Goal: Task Accomplishment & Management: Use online tool/utility

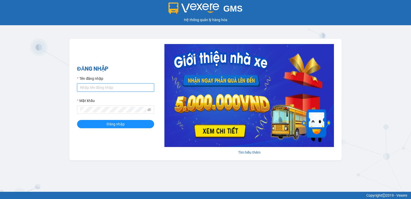
click at [97, 88] on input "Tên đăng nhập" at bounding box center [115, 87] width 77 height 8
click at [93, 88] on input "Tên đăng nhập" at bounding box center [115, 87] width 77 height 8
click at [107, 87] on input "Tên đăng nhập" at bounding box center [115, 87] width 77 height 8
click at [96, 88] on input "Tên đăng nhập" at bounding box center [115, 87] width 77 height 8
paste input "ketoan_viettri@xe.vn"
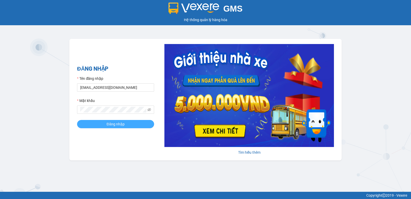
click at [121, 123] on span "Đăng nhập" at bounding box center [116, 124] width 18 height 6
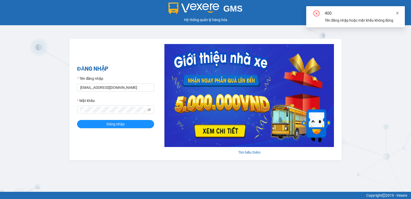
click at [398, 11] on span at bounding box center [398, 13] width 4 height 4
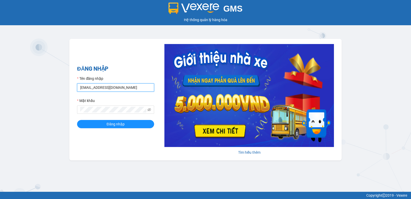
click at [94, 87] on input "ketoan_viettri@xe.vn" at bounding box center [115, 87] width 77 height 8
click at [92, 89] on input "ketoan_viettri@xe.vn" at bounding box center [115, 87] width 77 height 8
type input "ketoanviettri@xe.vn"
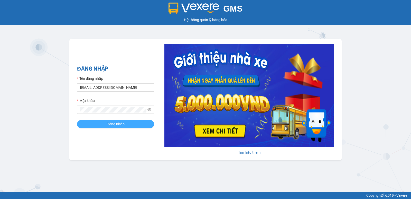
click at [107, 123] on span "Đăng nhập" at bounding box center [116, 124] width 18 height 6
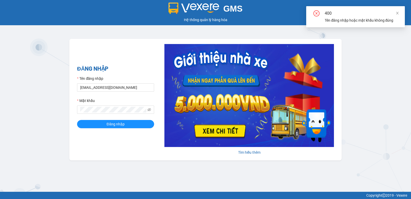
click at [400, 13] on div "400 Tên đăng nhập hoặc mật khẩu không đúng" at bounding box center [355, 16] width 99 height 21
click at [398, 11] on span at bounding box center [398, 13] width 4 height 4
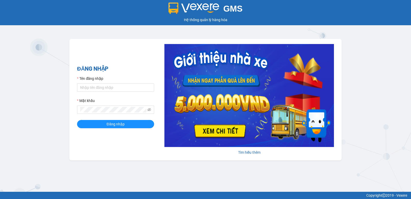
click at [116, 83] on div "Tên đăng nhập" at bounding box center [115, 80] width 77 height 8
click at [113, 85] on input "Tên đăng nhập" at bounding box center [115, 87] width 77 height 8
click at [110, 87] on input "Tên đăng nhập" at bounding box center [115, 87] width 77 height 8
type input "ktvt.xevn"
click at [151, 108] on icon "eye-invisible" at bounding box center [150, 110] width 4 height 4
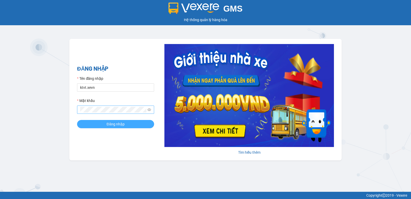
click at [120, 124] on span "Đăng nhập" at bounding box center [116, 124] width 18 height 6
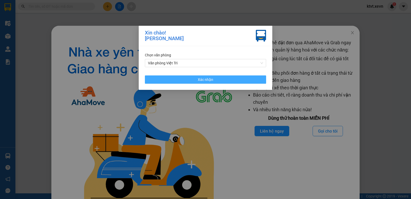
click at [218, 79] on button "Xác nhận" at bounding box center [205, 79] width 121 height 8
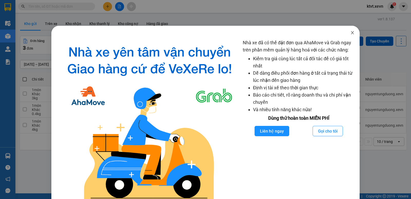
click at [351, 34] on icon "close" at bounding box center [353, 33] width 4 height 4
